Goal: Task Accomplishment & Management: Use online tool/utility

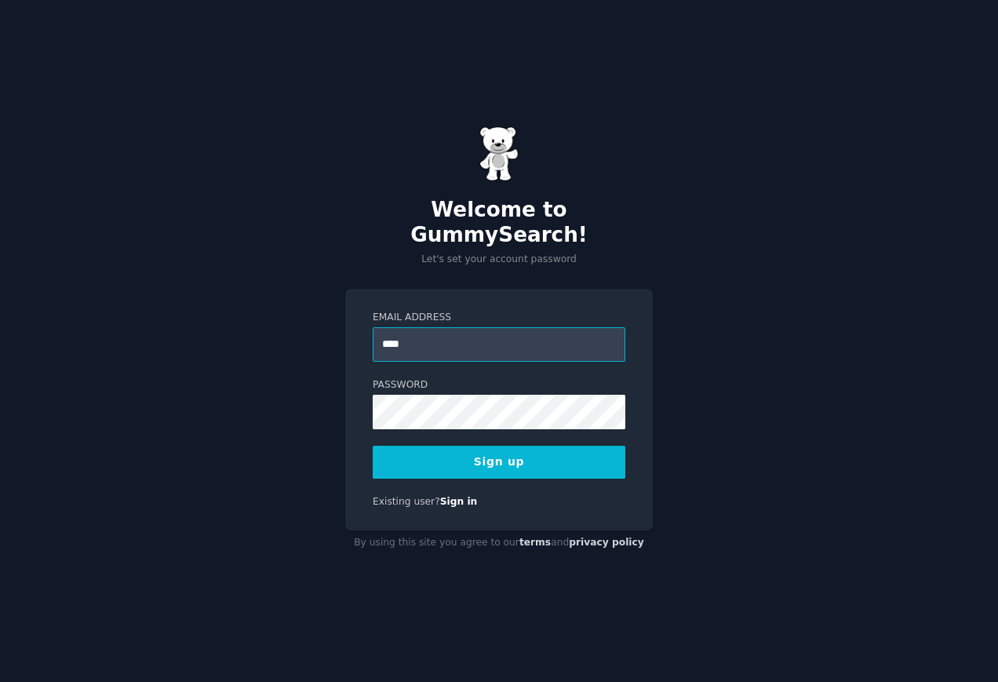
type input "**********"
click at [540, 445] on button "Sign up" at bounding box center [499, 461] width 253 height 33
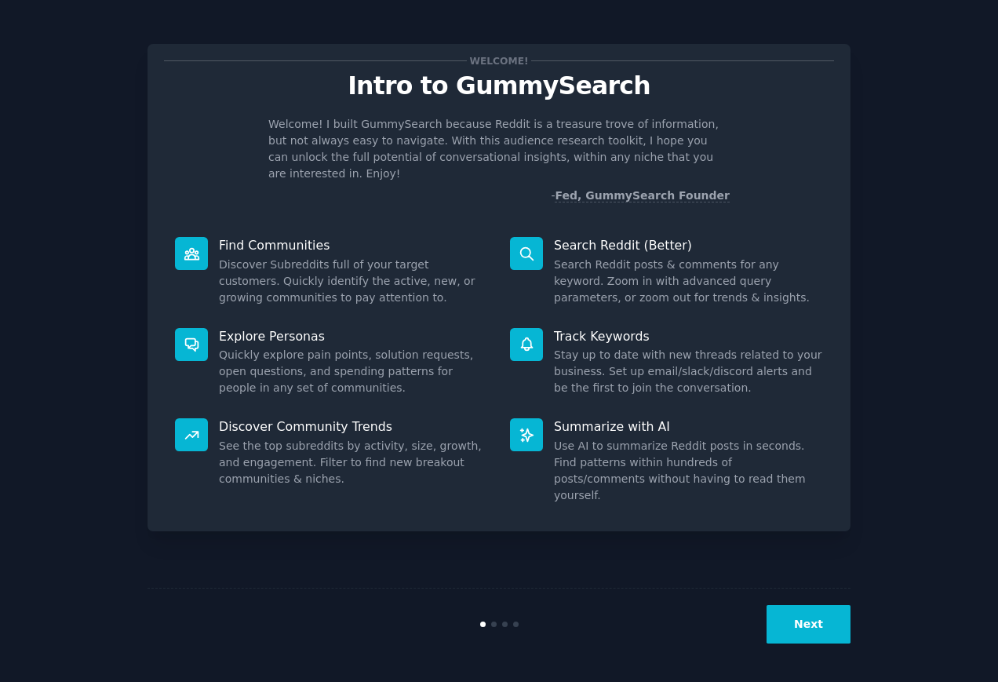
click at [805, 638] on button "Next" at bounding box center [808, 624] width 84 height 38
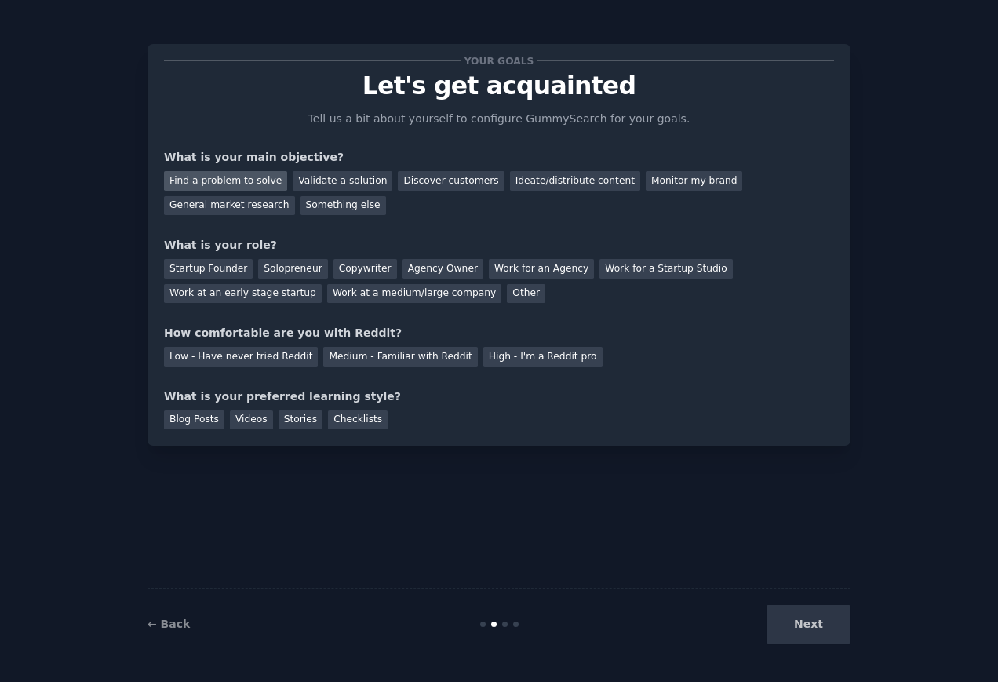
click at [255, 187] on div "Find a problem to solve" at bounding box center [225, 181] width 123 height 20
click at [446, 187] on div "Discover customers" at bounding box center [451, 181] width 106 height 20
click at [189, 187] on div "Find a problem to solve" at bounding box center [225, 181] width 123 height 20
click at [222, 271] on div "Startup Founder" at bounding box center [208, 269] width 89 height 20
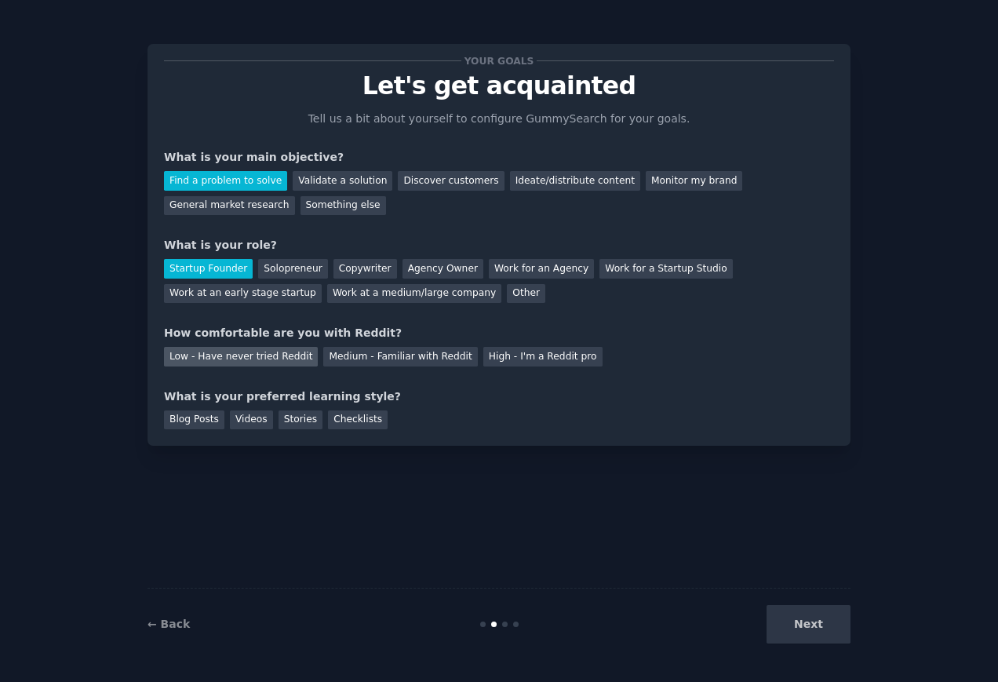
click at [238, 359] on div "Low - Have never tried Reddit" at bounding box center [241, 357] width 154 height 20
click at [292, 420] on div "Stories" at bounding box center [300, 420] width 44 height 20
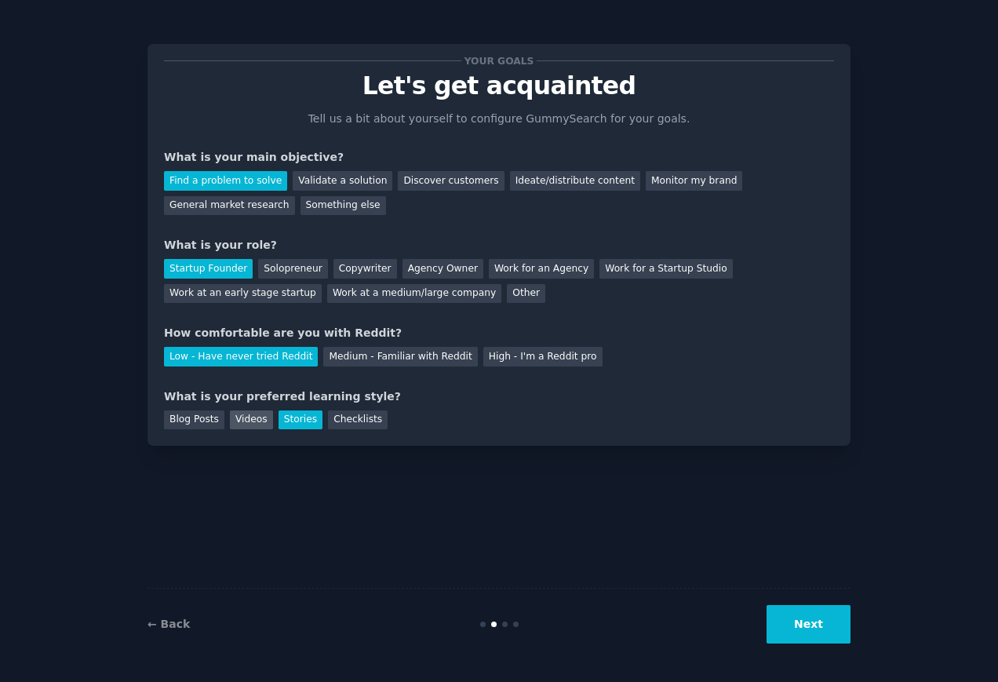
click at [252, 420] on div "Videos" at bounding box center [251, 420] width 43 height 20
click at [299, 420] on div "Stories" at bounding box center [300, 420] width 44 height 20
click at [809, 627] on button "Next" at bounding box center [808, 624] width 84 height 38
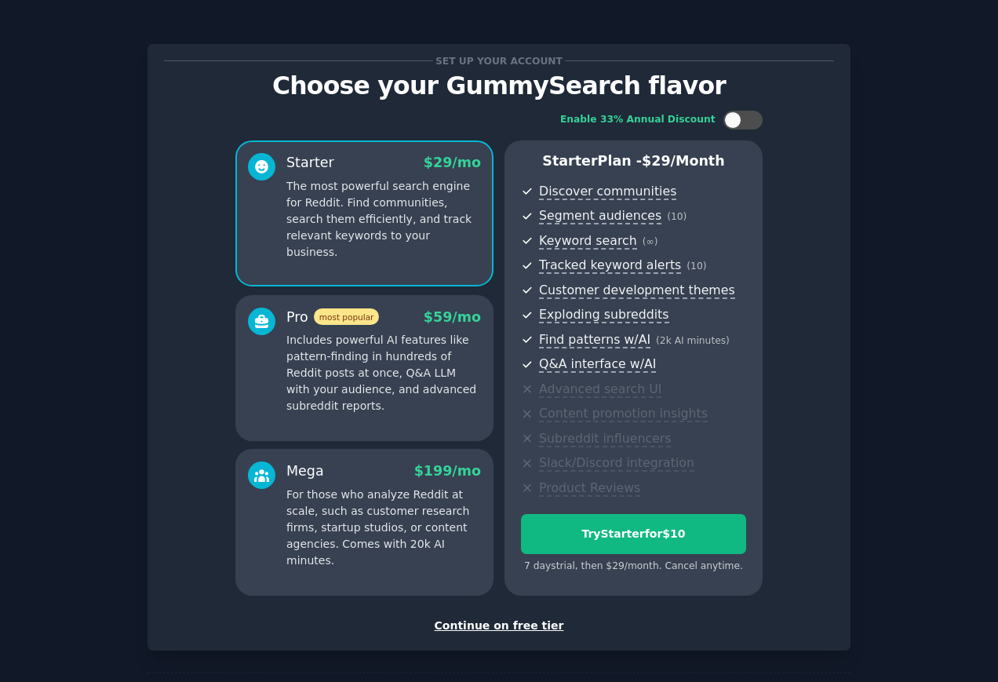
click at [696, 32] on div "Set up your account Choose your GummySearch flavor Enable 33% Annual Discount S…" at bounding box center [498, 372] width 703 height 700
click at [182, 62] on div "Set up your account" at bounding box center [499, 61] width 670 height 16
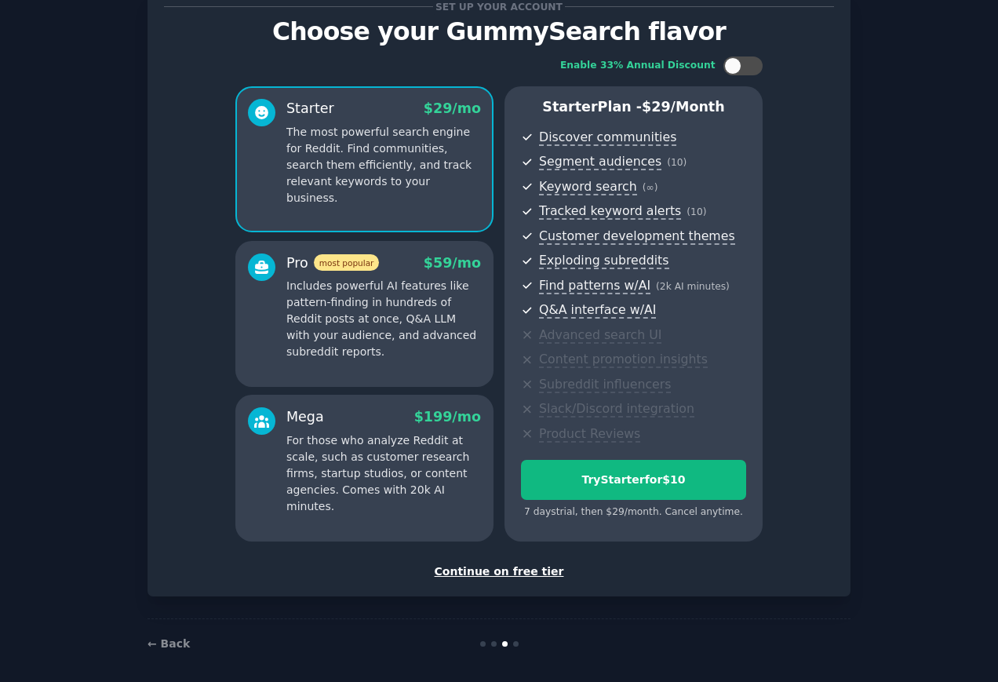
scroll to position [63, 0]
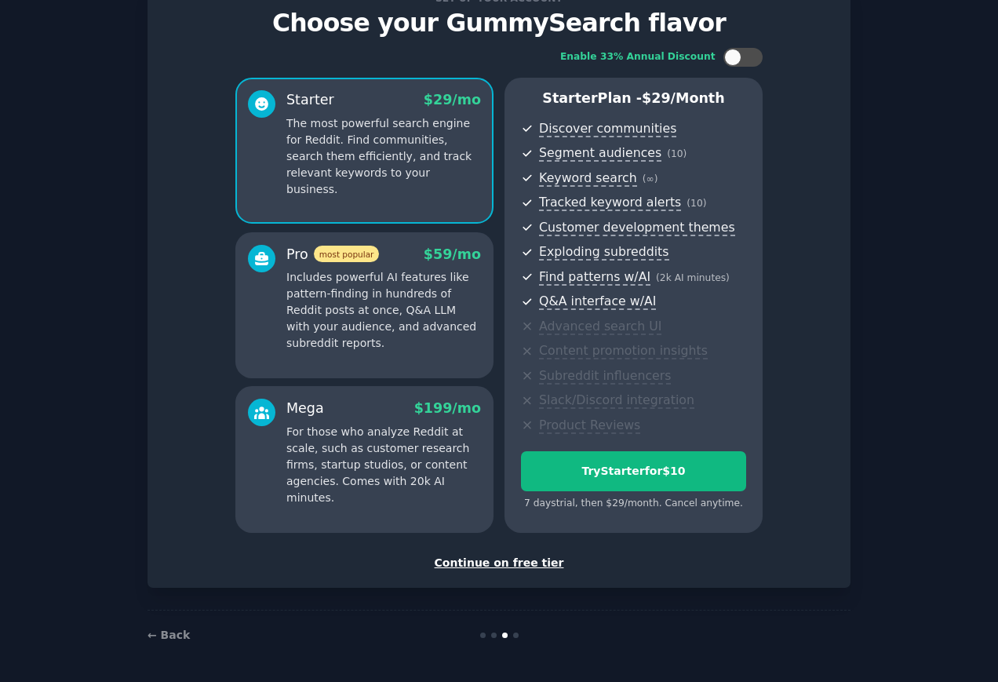
click at [522, 569] on div "Continue on free tier" at bounding box center [499, 562] width 670 height 16
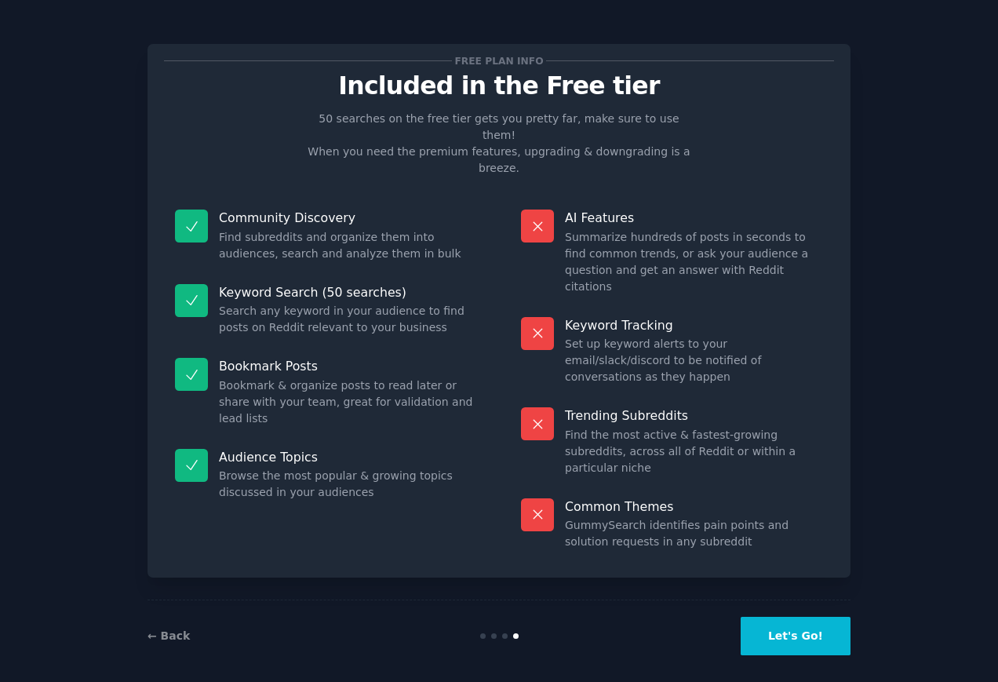
click at [785, 631] on button "Let's Go!" at bounding box center [795, 635] width 110 height 38
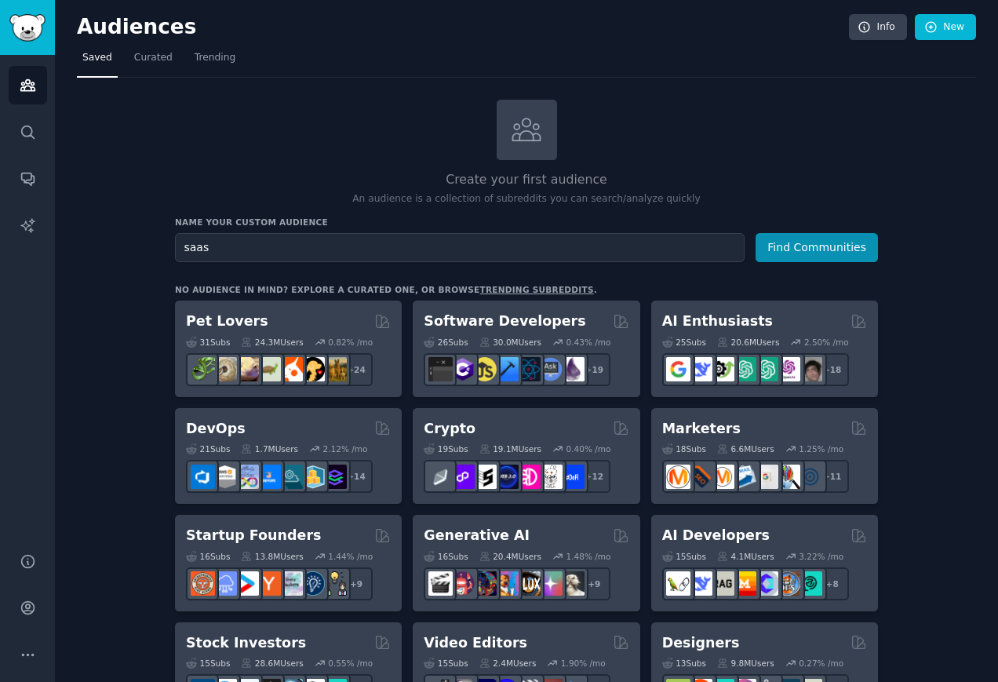
scroll to position [10, 0]
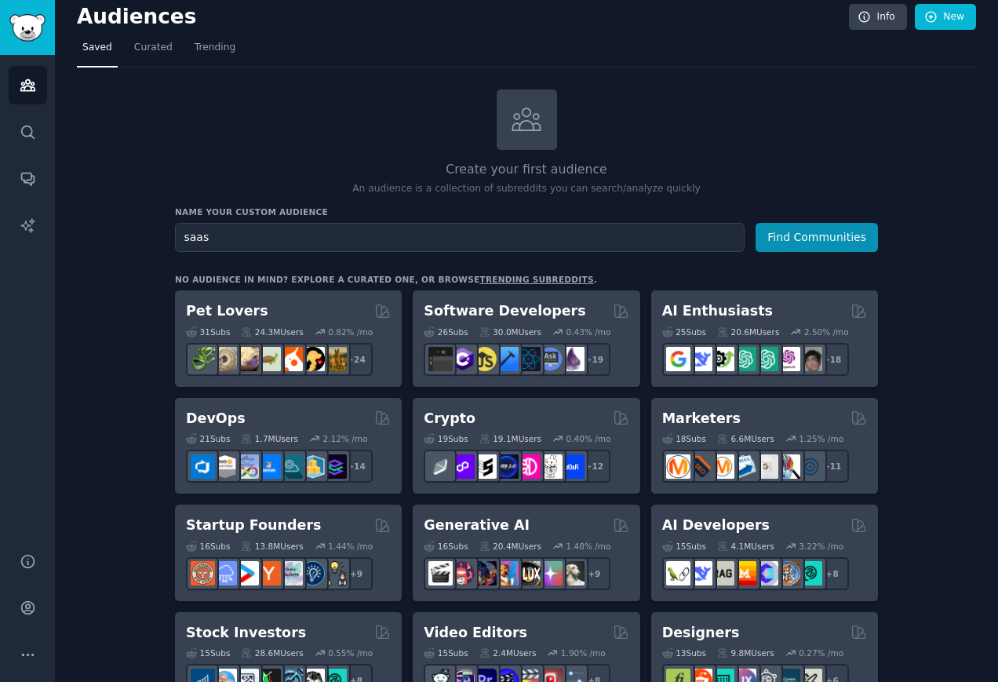
drag, startPoint x: 262, startPoint y: 231, endPoint x: 142, endPoint y: 231, distance: 120.0
click at [755, 223] on button "Find Communities" at bounding box center [816, 237] width 122 height 29
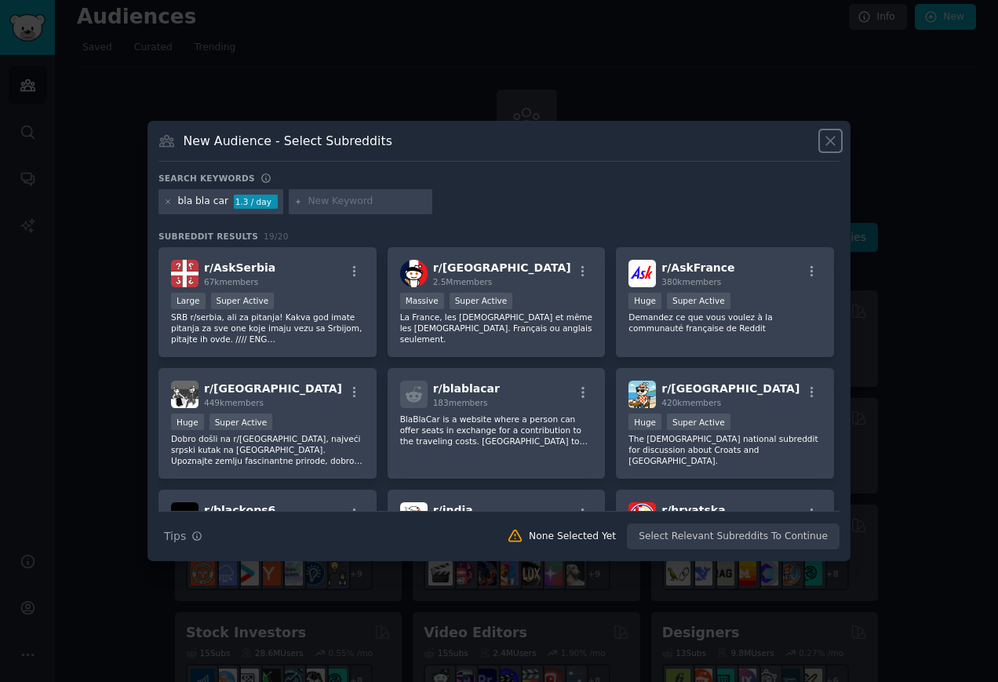
scroll to position [10, 0]
click at [310, 155] on div "New Audience - Select Subreddits" at bounding box center [498, 147] width 681 height 30
click at [827, 147] on icon at bounding box center [830, 141] width 16 height 16
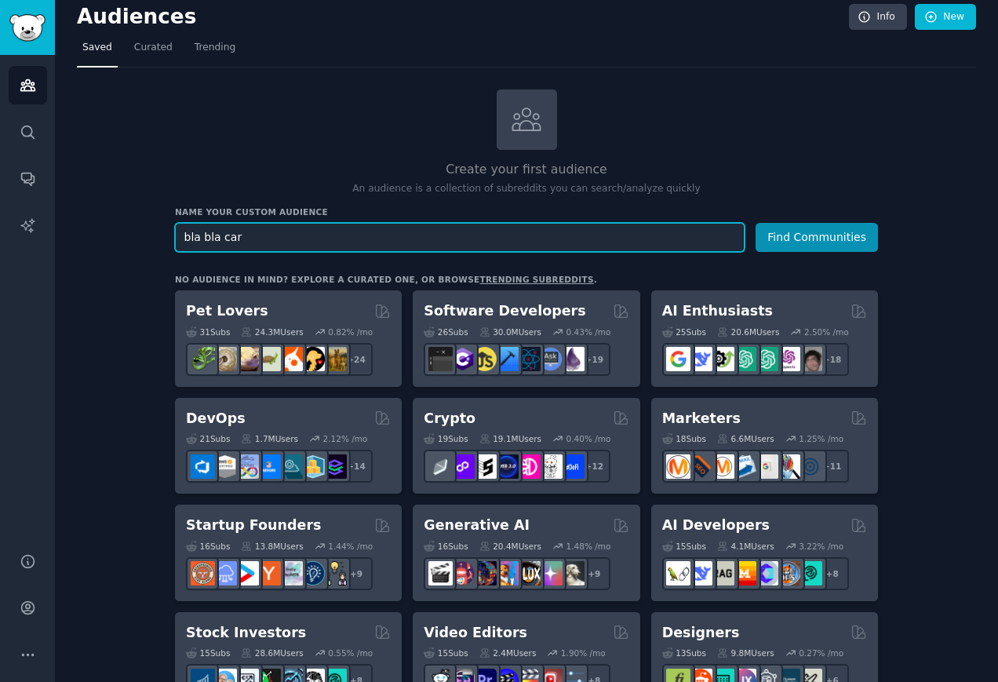
click at [267, 234] on input "bla bla car" at bounding box center [459, 237] width 569 height 29
click at [202, 239] on input "bla bla car" at bounding box center [459, 237] width 569 height 29
type input "blabla car"
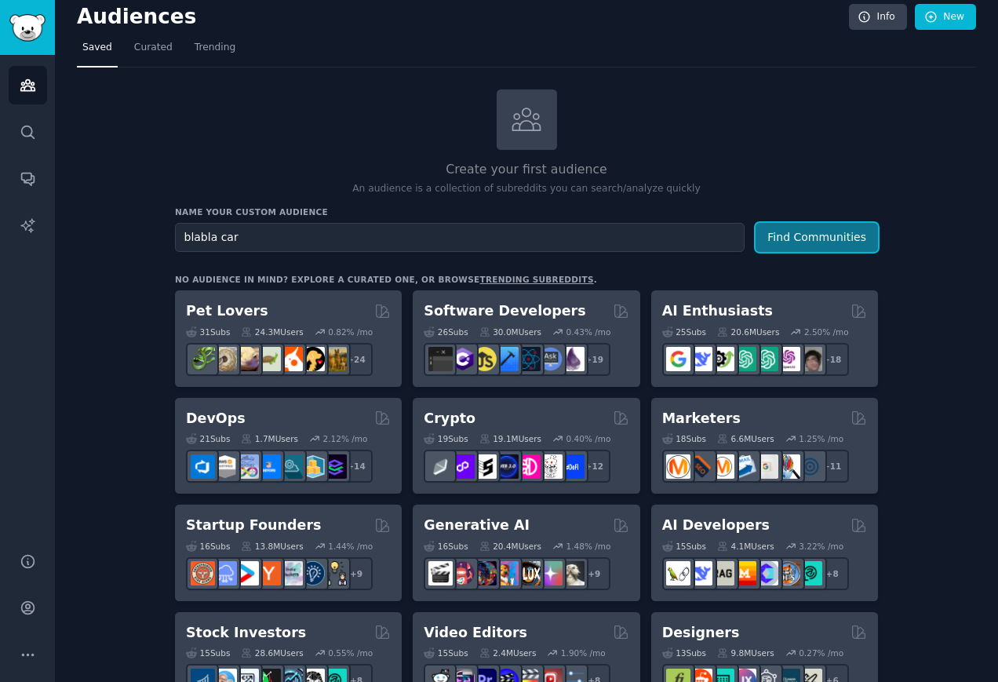
click at [833, 242] on button "Find Communities" at bounding box center [816, 237] width 122 height 29
